Goal: Task Accomplishment & Management: Manage account settings

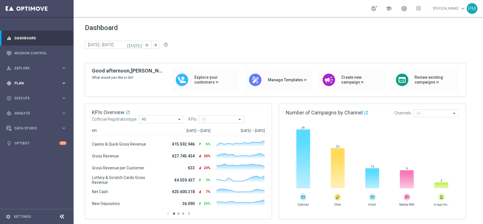
click at [20, 80] on div "gps_fixed Plan keyboard_arrow_right" at bounding box center [36, 82] width 73 height 15
click at [24, 96] on link "Target Groups" at bounding box center [37, 94] width 44 height 5
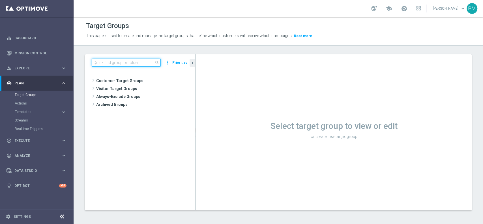
click at [128, 59] on input at bounding box center [126, 63] width 69 height 8
paste input "Giocanti Talent M-1 non Active mtd"
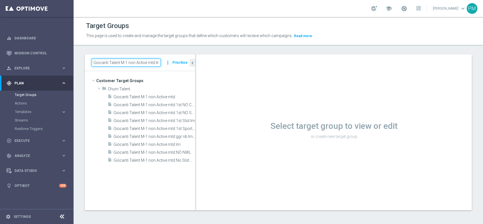
type input "Giocanti Talent M-1 non Active mtd"
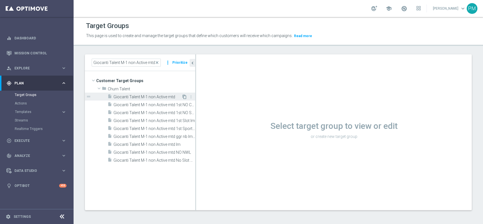
click at [184, 97] on icon "content_copy" at bounding box center [184, 96] width 5 height 5
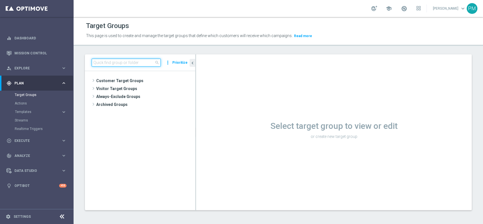
click at [133, 63] on input at bounding box center [126, 63] width 69 height 8
paste input "Giocanti Talent M-1 non Active mtd"
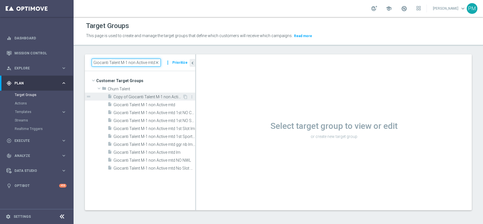
type input "Giocanti Talent M-1 non Active mtd"
click at [161, 98] on span "Copy of Giocanti Talent M-1 non Active mtd" at bounding box center [147, 96] width 69 height 5
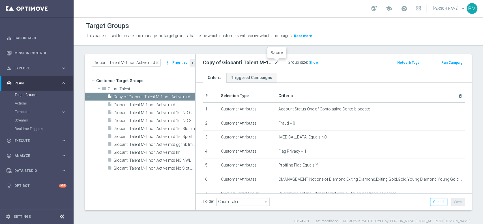
click at [277, 62] on icon "mode_edit" at bounding box center [276, 62] width 5 height 7
click at [218, 62] on input "Copy of Giocanti Talent M-1 non Active mtd" at bounding box center [241, 63] width 76 height 8
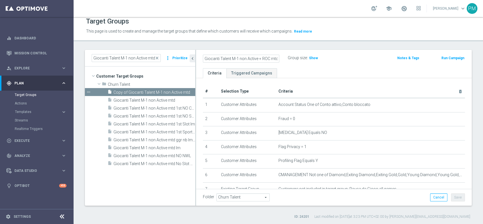
type input "Giocanti Talent M-1 non Active + ROC mtd"
click at [348, 64] on div "Giocanti Talent M-1 non Active + ROC mtd Group size : Show Notes & Tags Run Cam…" at bounding box center [333, 59] width 275 height 18
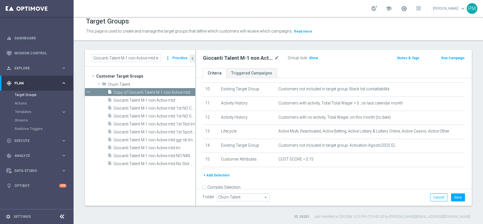
scroll to position [150, 0]
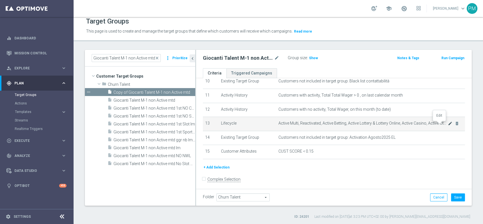
click at [448, 123] on icon "mode_edit" at bounding box center [450, 123] width 5 height 5
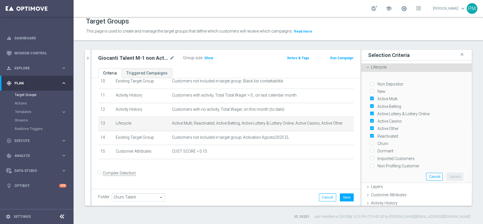
scroll to position [147, 0]
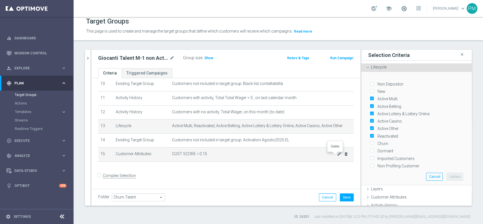
click at [344, 156] on icon "delete_forever" at bounding box center [346, 154] width 5 height 5
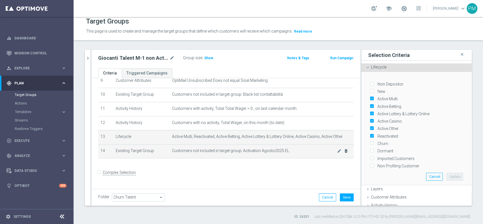
scroll to position [133, 0]
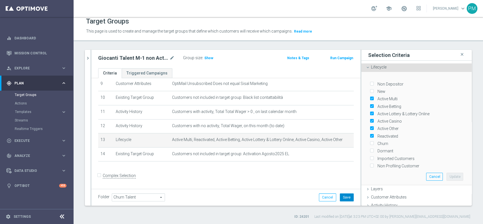
click at [340, 196] on button "Save" at bounding box center [347, 197] width 14 height 8
click at [208, 57] on span "Show" at bounding box center [208, 58] width 9 height 4
click at [143, 57] on h2 "Giocanti Talent M-1 non Active + ROC mtd" at bounding box center [133, 58] width 70 height 7
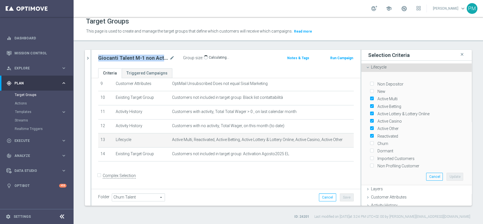
copy div "Giocanti Talent M-1 non Active + ROC mtd"
click at [85, 58] on icon "chevron_right" at bounding box center [87, 57] width 5 height 5
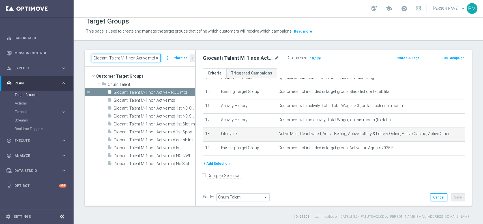
click at [115, 57] on input "Giocanti Talent M-1 non Active mtd" at bounding box center [126, 58] width 69 height 8
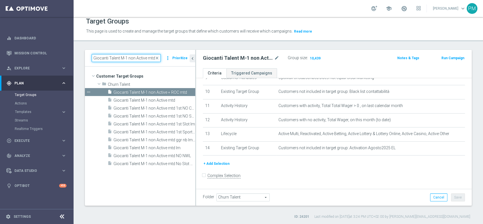
click at [115, 57] on input "Giocanti Talent M-1 non Active mtd" at bounding box center [126, 58] width 69 height 8
paste input "Master low"
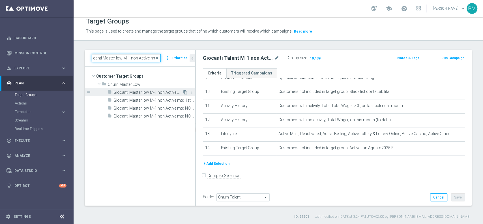
type input "Giocanti Master low M-1 non Active mtd"
click at [185, 92] on icon "content_copy" at bounding box center [185, 92] width 5 height 5
type input "Churn Master Low"
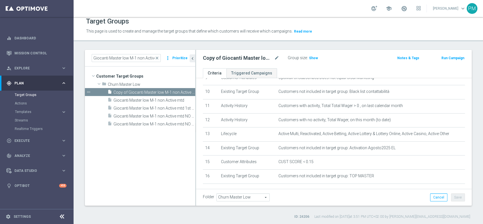
scroll to position [150, 0]
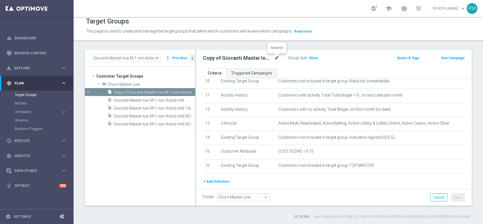
click at [278, 58] on icon "mode_edit" at bounding box center [276, 58] width 5 height 7
click at [271, 57] on input "Copy of Giocanti Master low M-1 non Active mtd" at bounding box center [241, 59] width 76 height 8
type input "Giocanti Master low M-1 non Active + ROC mtd"
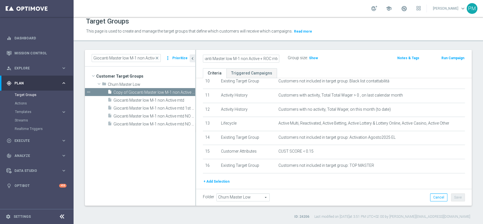
click at [335, 54] on div "Group size : Show" at bounding box center [316, 57] width 57 height 7
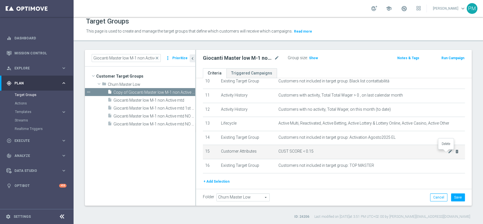
click at [454, 154] on icon "delete_forever" at bounding box center [456, 151] width 5 height 5
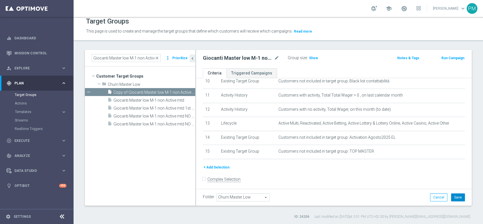
click at [451, 197] on button "Save" at bounding box center [458, 197] width 14 height 8
click at [239, 57] on h2 "Giocanti Master low M-1 non Active + ROC mtd" at bounding box center [238, 58] width 70 height 7
copy div "Giocanti Master low M-1 non Active + ROC mtd"
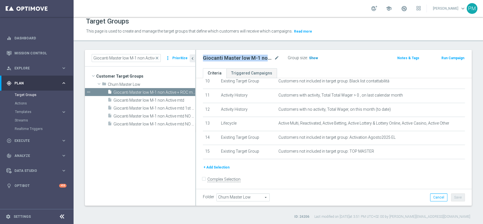
click at [314, 57] on span "Show" at bounding box center [313, 58] width 9 height 4
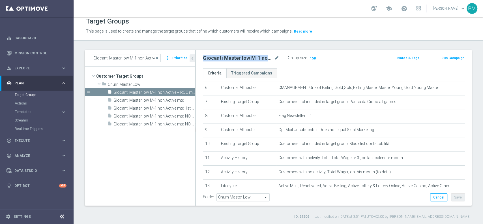
scroll to position [75, 0]
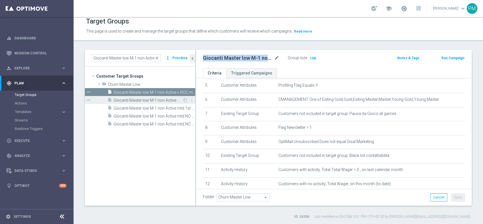
click at [162, 98] on span "Giocanti Master low M-1 non Active mtd" at bounding box center [147, 100] width 69 height 5
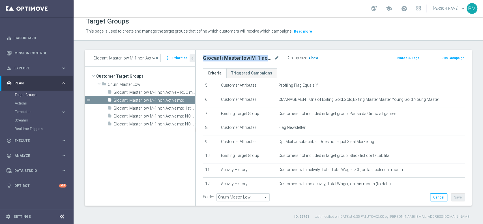
click at [315, 56] on span "Show" at bounding box center [313, 58] width 9 height 4
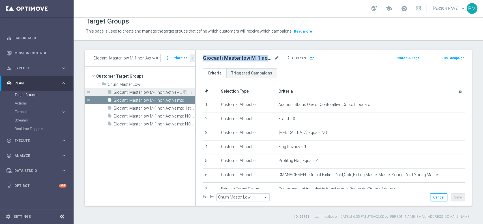
click at [143, 92] on span "Giocanti Master low M-1 non Active + ROC mtd" at bounding box center [147, 92] width 69 height 5
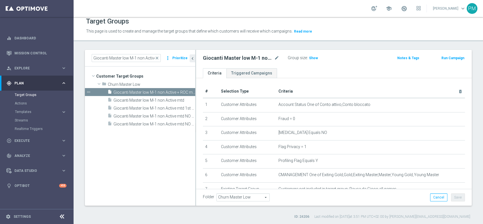
click at [317, 60] on div "Group size : Show" at bounding box center [316, 57] width 57 height 7
click at [316, 59] on span "Show" at bounding box center [313, 58] width 9 height 4
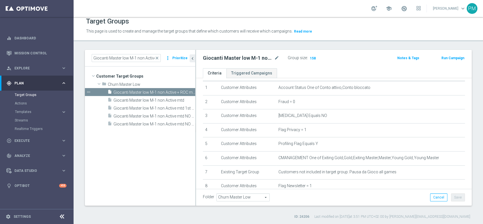
scroll to position [2, 0]
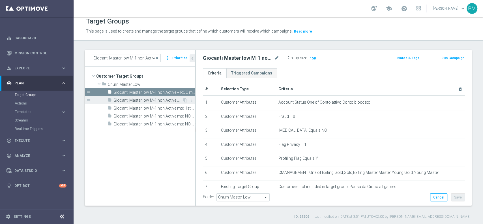
click at [163, 98] on span "Giocanti Master low M-1 non Active mtd" at bounding box center [147, 100] width 69 height 5
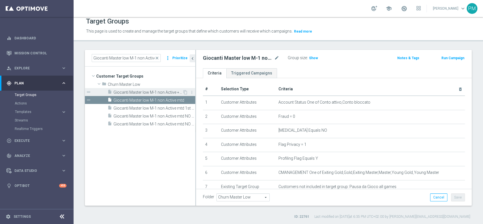
click at [167, 92] on span "Giocanti Master low M-1 non Active + ROC mtd" at bounding box center [147, 92] width 69 height 5
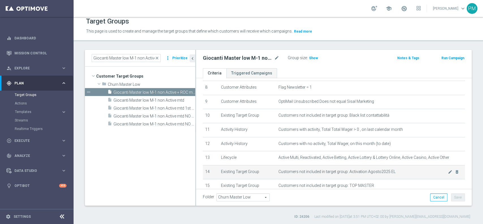
scroll to position [153, 0]
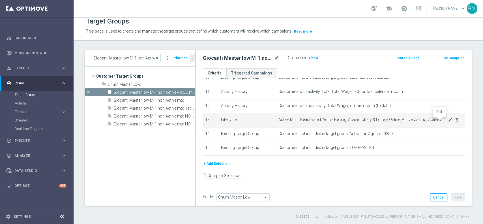
click at [448, 121] on icon "mode_edit" at bounding box center [450, 119] width 5 height 5
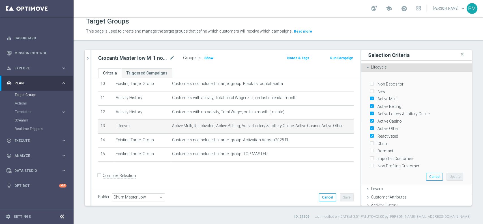
click at [459, 53] on icon "close" at bounding box center [462, 55] width 6 height 8
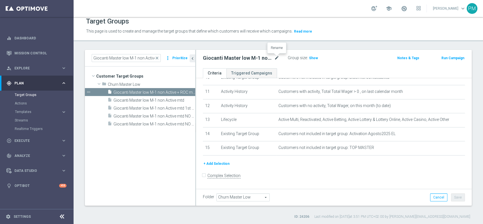
click at [275, 57] on icon "mode_edit" at bounding box center [276, 58] width 5 height 7
type input "Giocanti Master low M-1 non Active + ROC + CHURN mtd"
click at [347, 58] on div "Giocanti Master low M-1 non Active + ROC + CHURN mtd Group size : Show" at bounding box center [288, 58] width 180 height 8
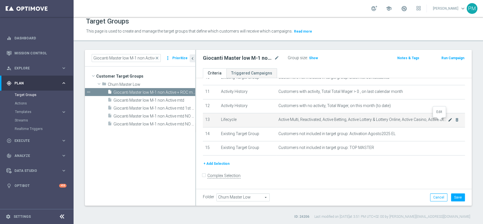
click at [448, 120] on icon "mode_edit" at bounding box center [450, 119] width 5 height 5
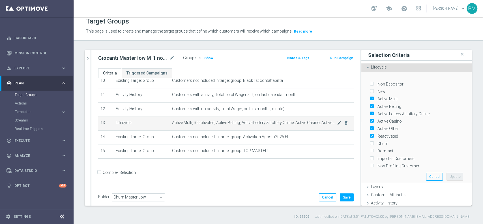
scroll to position [147, 0]
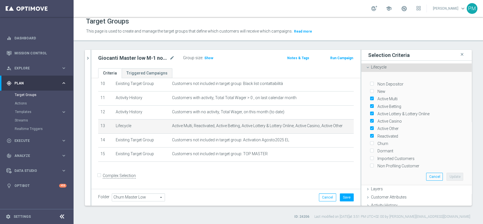
click at [370, 140] on div "Churn" at bounding box center [416, 142] width 93 height 7
click at [370, 142] on input "Churn" at bounding box center [372, 144] width 4 height 4
checkbox input "true"
click at [446, 173] on button "Update" at bounding box center [454, 176] width 17 height 8
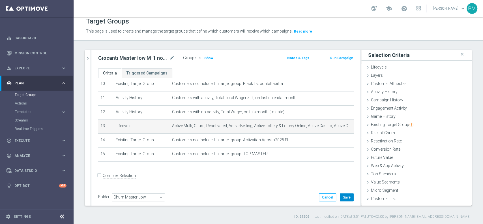
drag, startPoint x: 344, startPoint y: 194, endPoint x: 339, endPoint y: 175, distance: 19.2
click at [344, 194] on button "Save" at bounding box center [347, 197] width 14 height 8
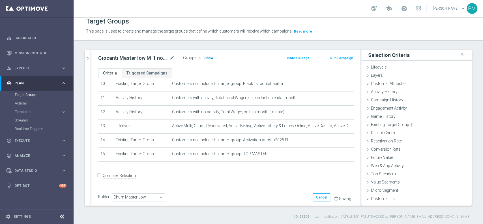
click at [211, 57] on span "Show" at bounding box center [208, 58] width 9 height 4
